Goal: Navigation & Orientation: Understand site structure

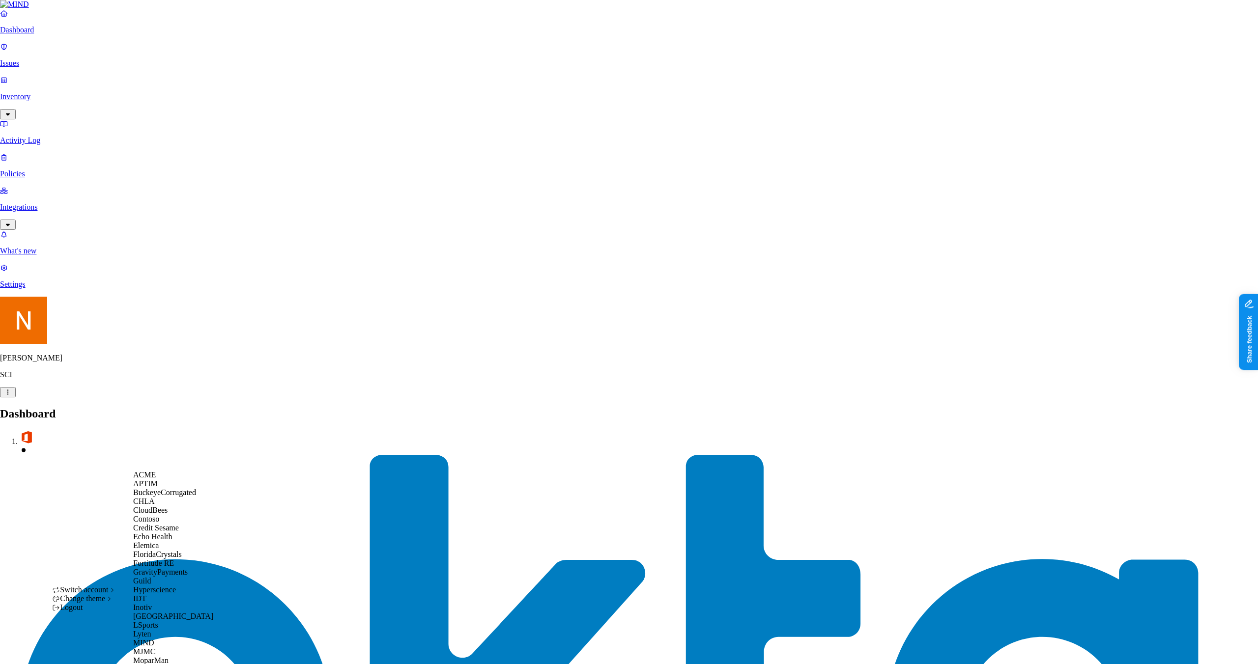
scroll to position [352, 0]
click at [179, 648] on div "MJMC" at bounding box center [180, 652] width 95 height 9
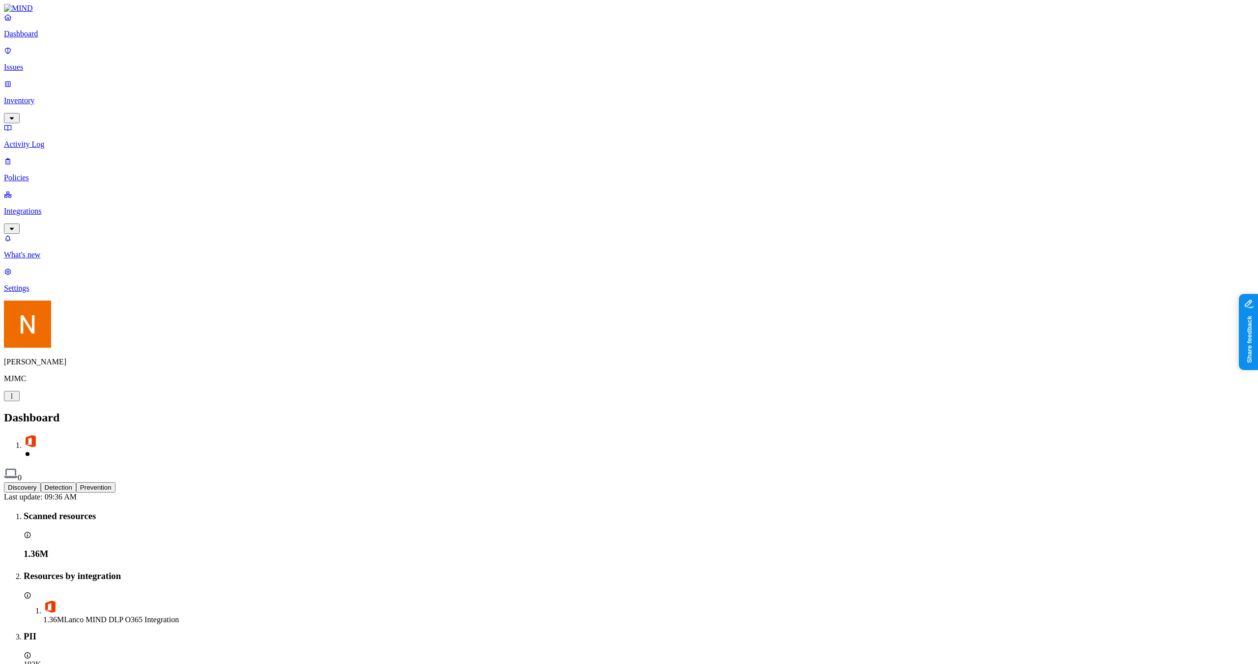
click at [59, 173] on p "Policies" at bounding box center [629, 177] width 1250 height 9
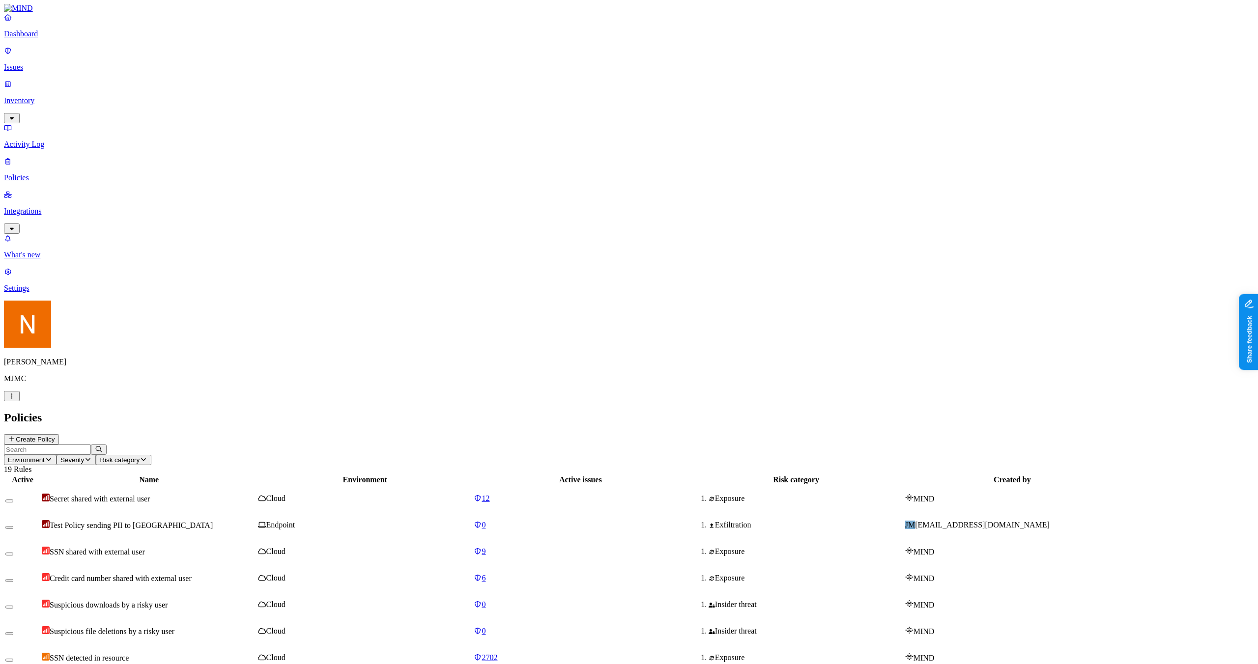
click at [256, 513] on td "Test Policy sending PII to GenAI" at bounding box center [148, 526] width 215 height 26
click at [256, 520] on div "Test Policy sending PII to GenAI" at bounding box center [149, 525] width 214 height 10
click at [54, 207] on p "Integrations" at bounding box center [629, 211] width 1250 height 9
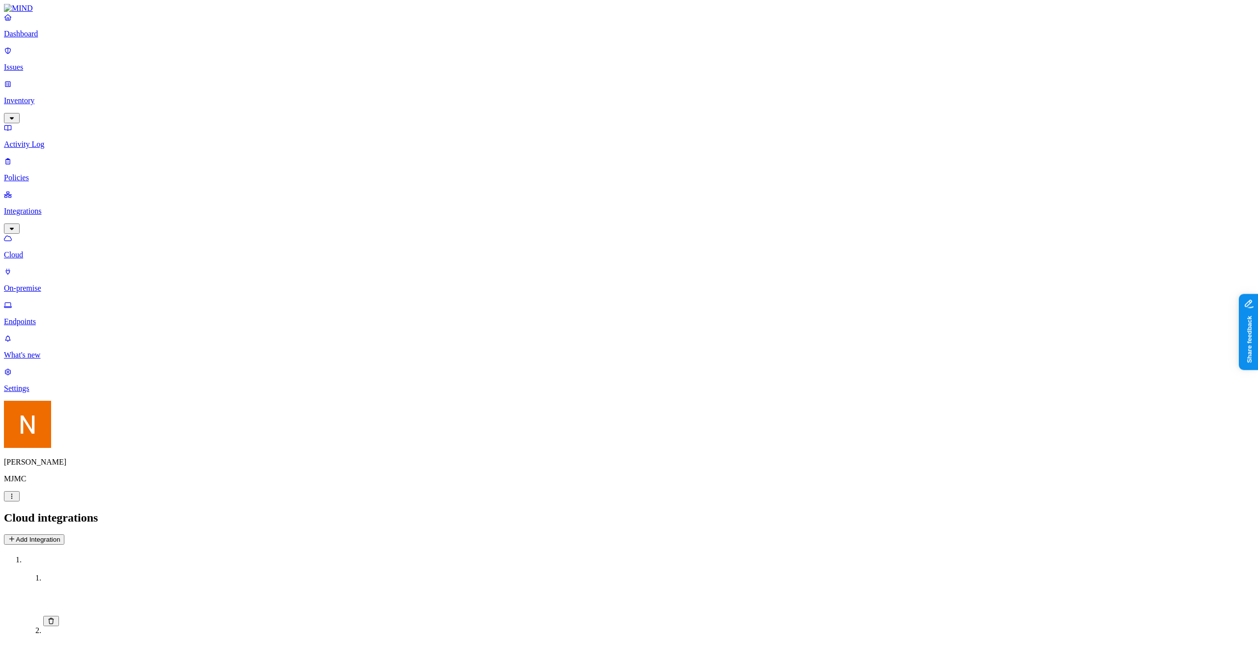
click at [59, 96] on p "Inventory" at bounding box center [629, 100] width 1250 height 9
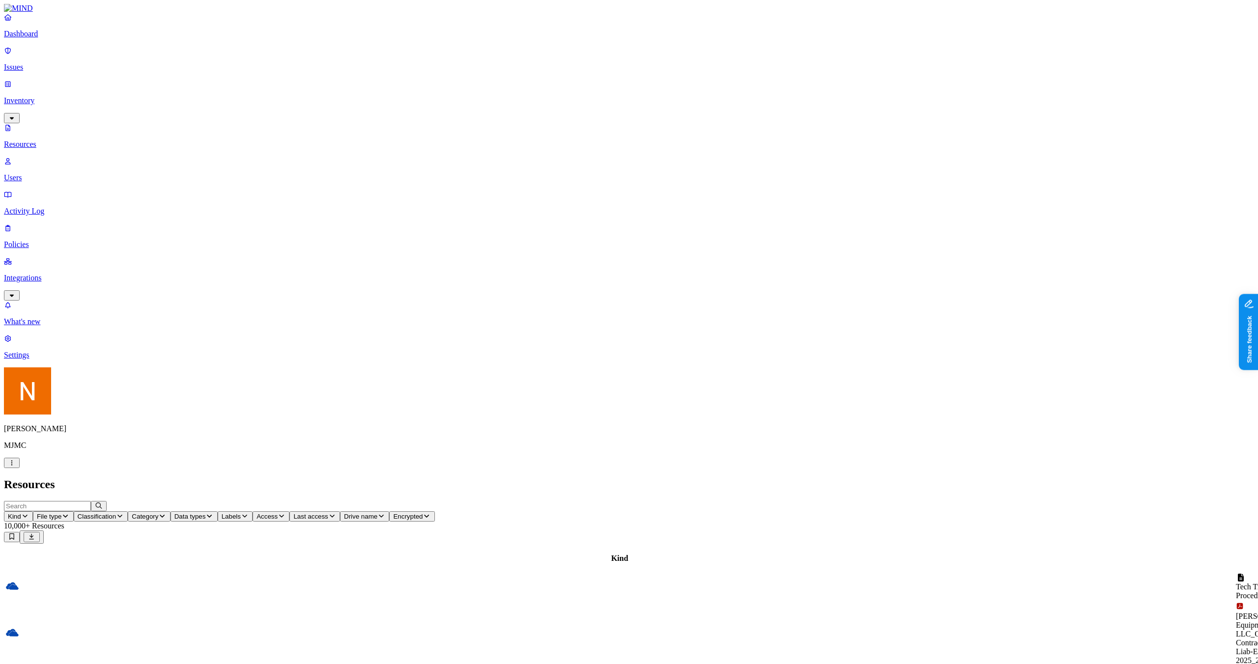
click at [54, 274] on p "Integrations" at bounding box center [629, 278] width 1250 height 9
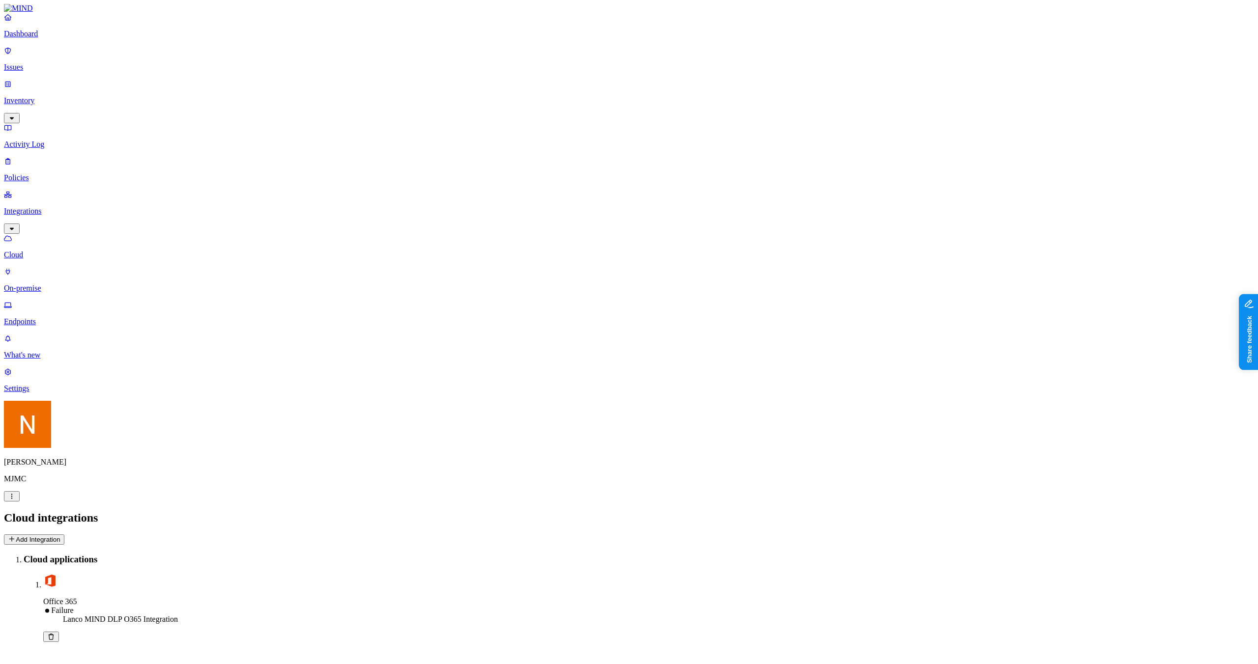
click at [61, 267] on link "On-premise" at bounding box center [629, 280] width 1250 height 26
click at [62, 317] on p "Endpoints" at bounding box center [629, 321] width 1250 height 9
